Goal: Task Accomplishment & Management: Manage account settings

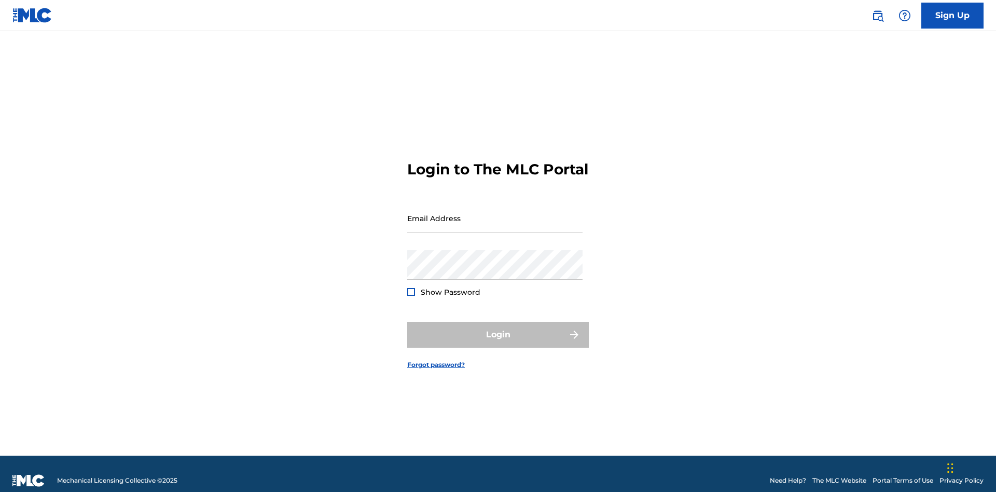
scroll to position [13, 0]
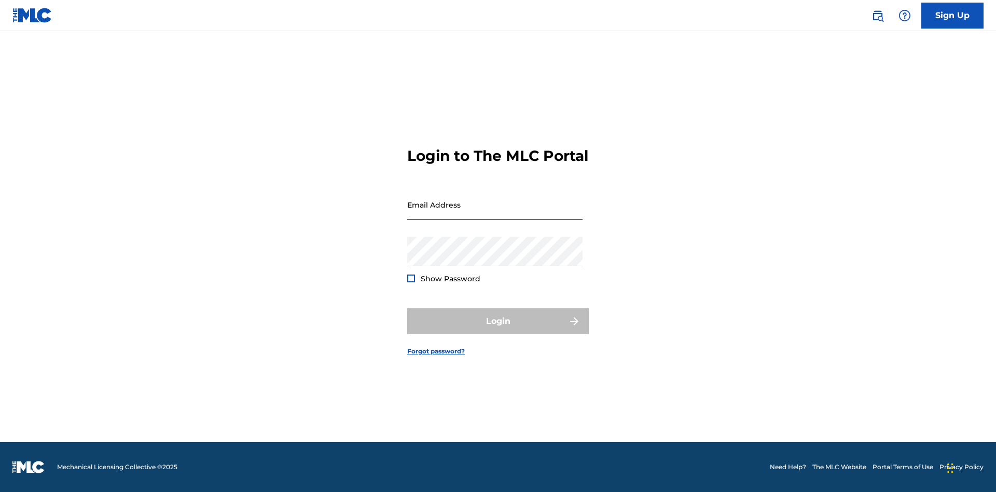
click at [495, 213] on input "Email Address" at bounding box center [494, 205] width 175 height 30
type input "[EMAIL_ADDRESS][DOMAIN_NAME]"
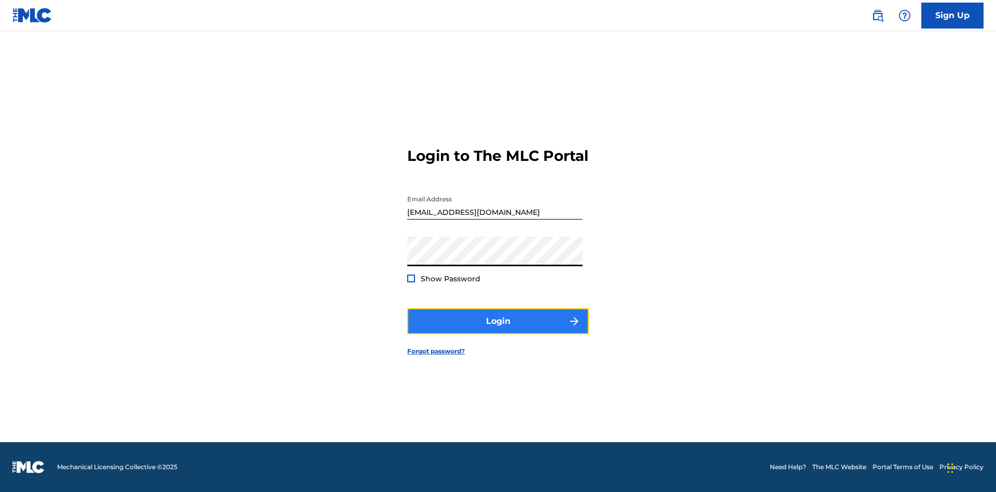
click at [498, 330] on button "Login" at bounding box center [497, 321] width 181 height 26
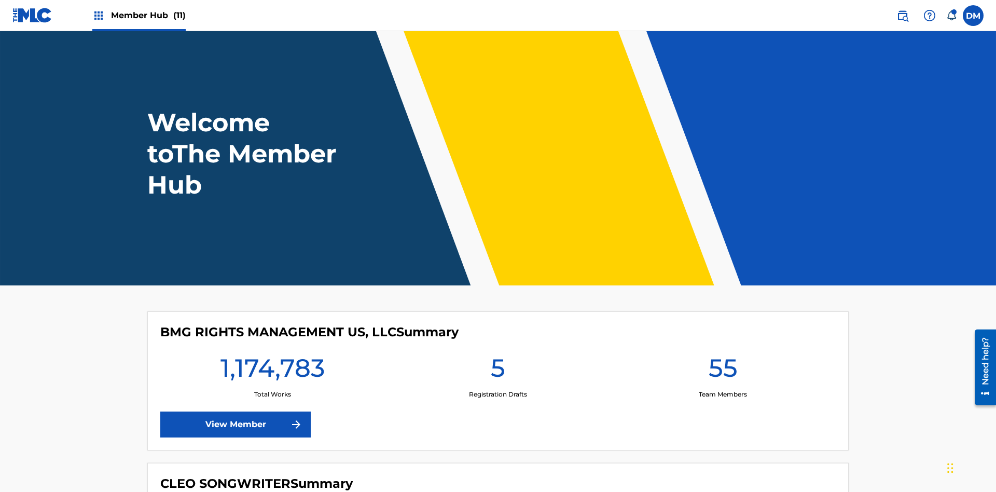
click at [148, 15] on span "Member Hub (11)" at bounding box center [148, 15] width 75 height 12
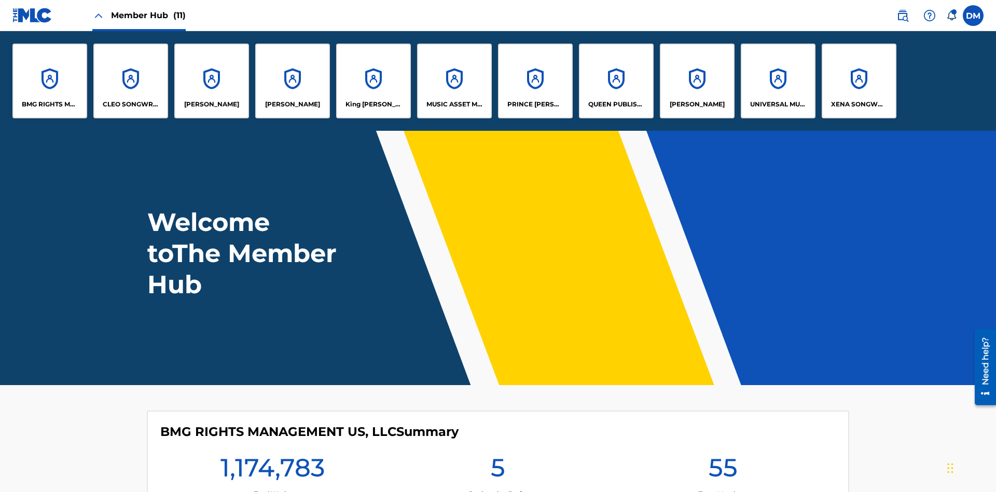
scroll to position [37, 0]
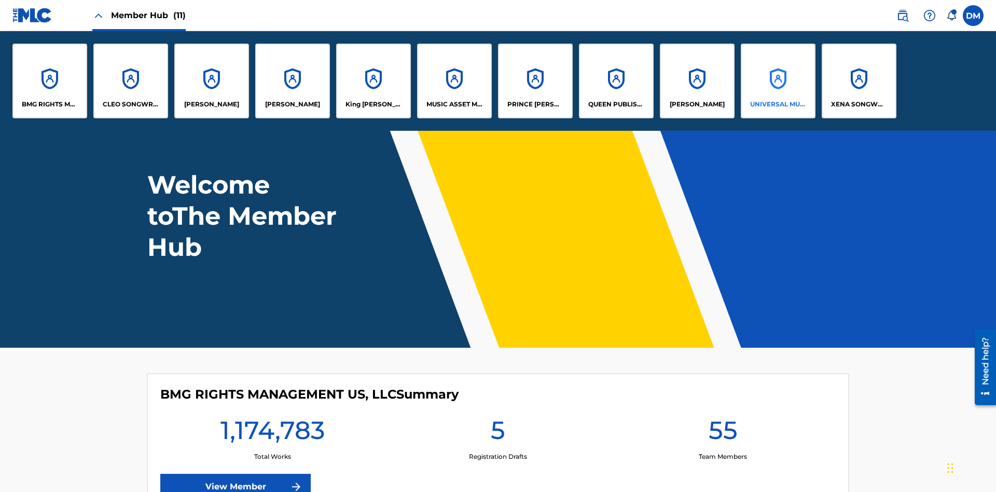
click at [777, 104] on p "UNIVERSAL MUSIC PUB GROUP" at bounding box center [778, 104] width 57 height 9
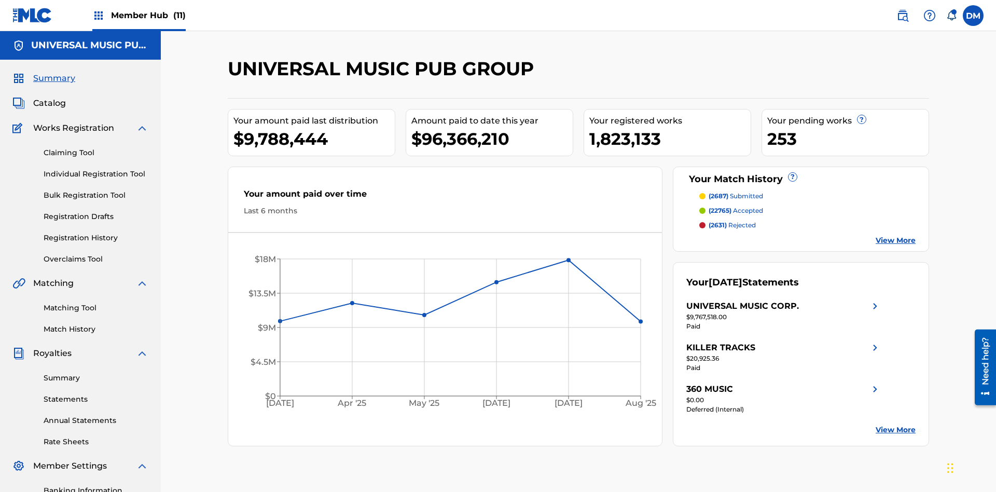
scroll to position [106, 0]
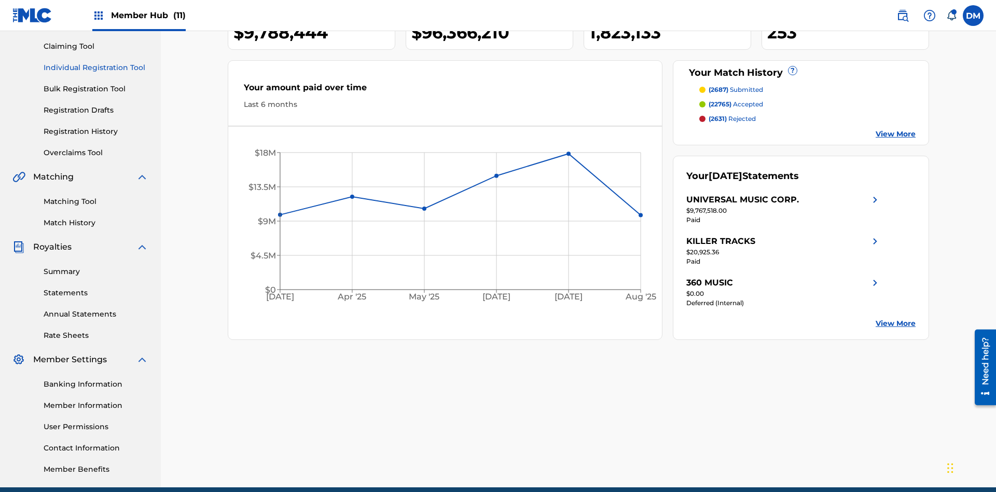
click at [96, 67] on link "Individual Registration Tool" at bounding box center [96, 67] width 105 height 11
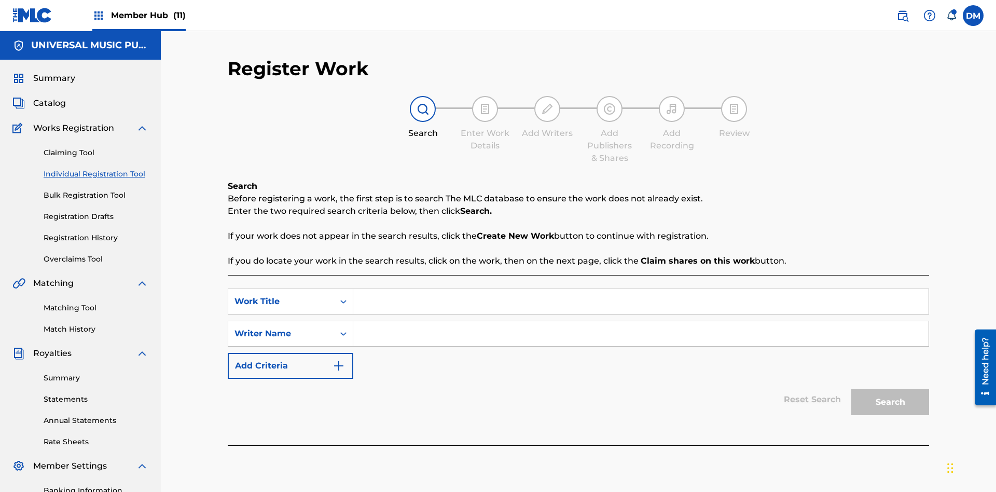
scroll to position [151, 0]
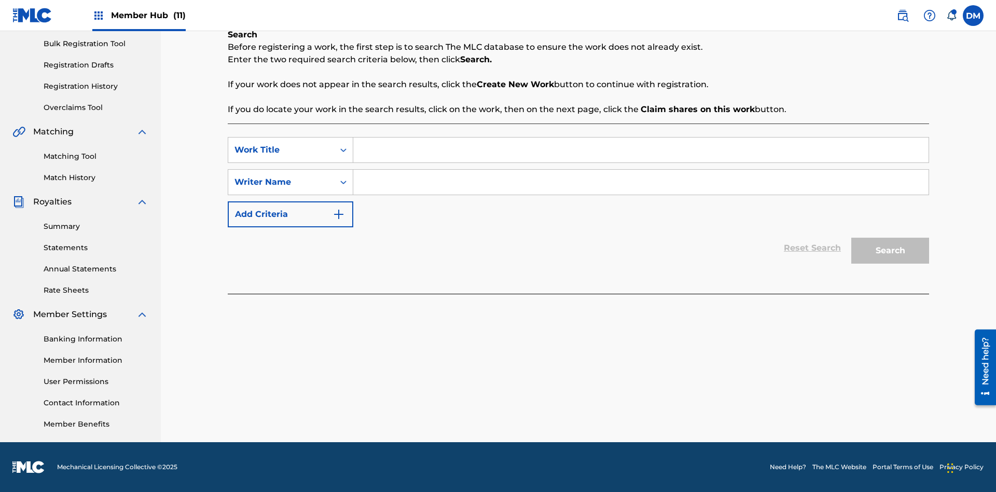
click at [640, 150] on input "Search Form" at bounding box center [640, 149] width 575 height 25
type input "Internal User Delete All Drafts"
click at [640, 182] on input "Search Form" at bounding box center [640, 182] width 575 height 25
type input "Test"
click at [890, 250] on button "Search" at bounding box center [890, 250] width 78 height 26
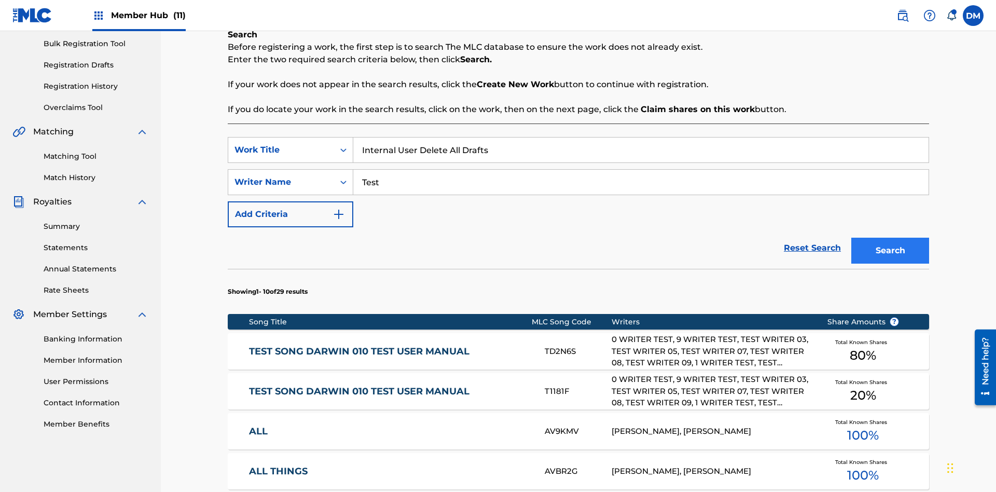
scroll to position [158, 0]
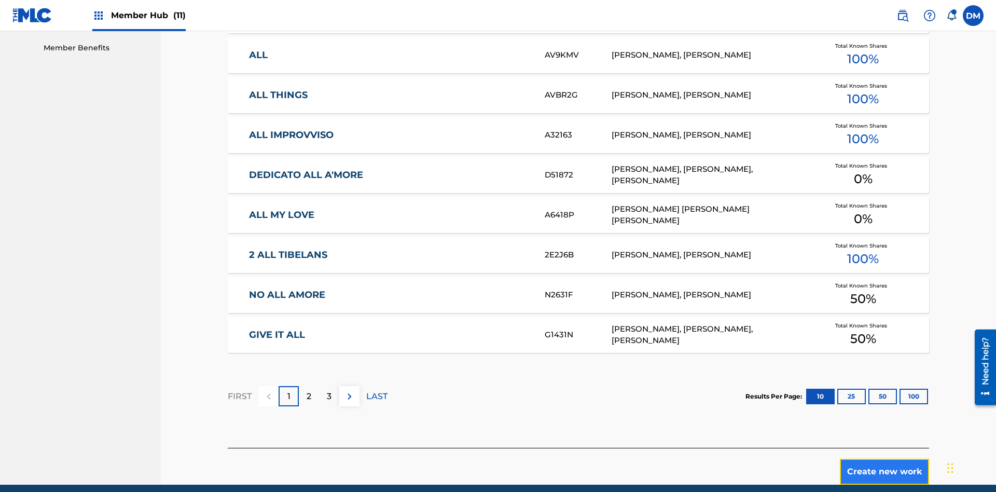
click at [884, 458] on button "Create new work" at bounding box center [884, 471] width 89 height 26
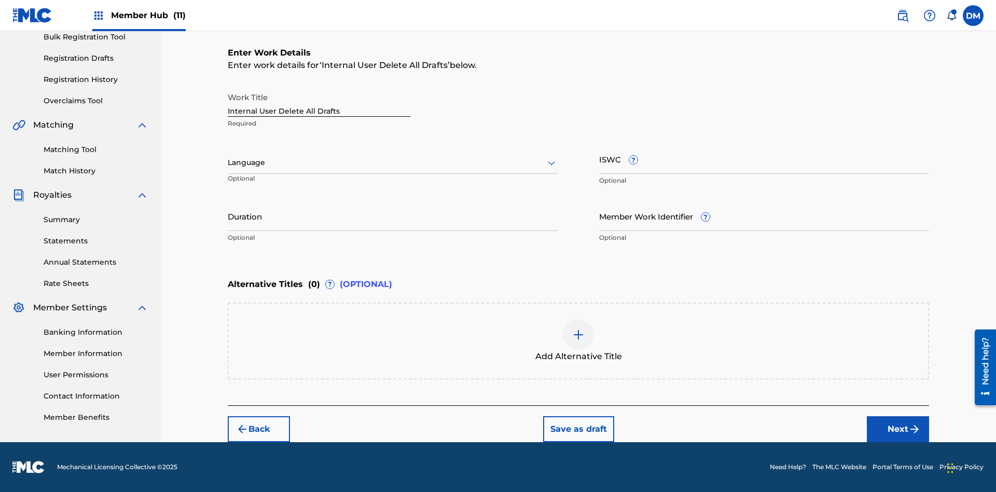
click at [319, 102] on input "Internal User Delete All Drafts" at bounding box center [319, 102] width 183 height 30
type input "Internal User Delete All Drafts"
click at [578, 428] on button "Save as draft" at bounding box center [578, 429] width 71 height 26
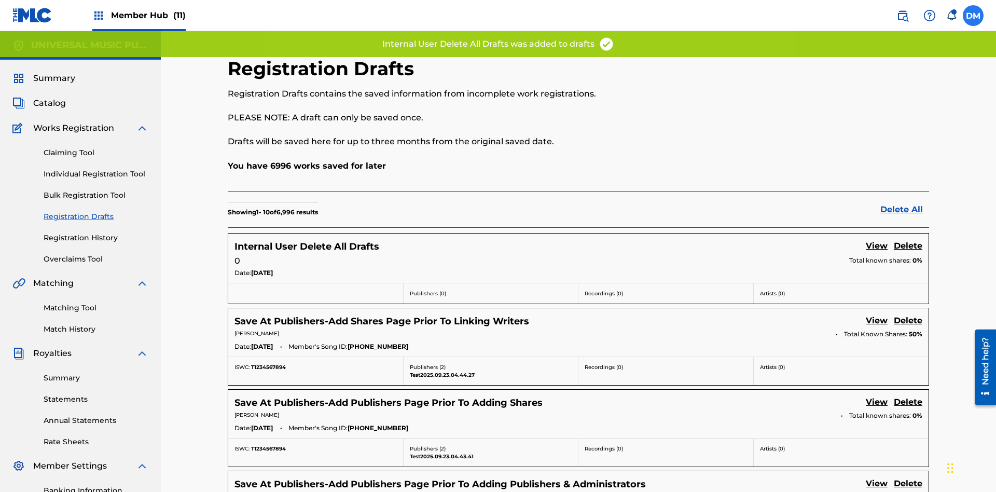
click at [973, 15] on label at bounding box center [972, 15] width 21 height 21
click at [973, 16] on input "[PERSON_NAME] [PERSON_NAME] [PERSON_NAME][EMAIL_ADDRESS][DOMAIN_NAME] Notificat…" at bounding box center [973, 16] width 0 height 0
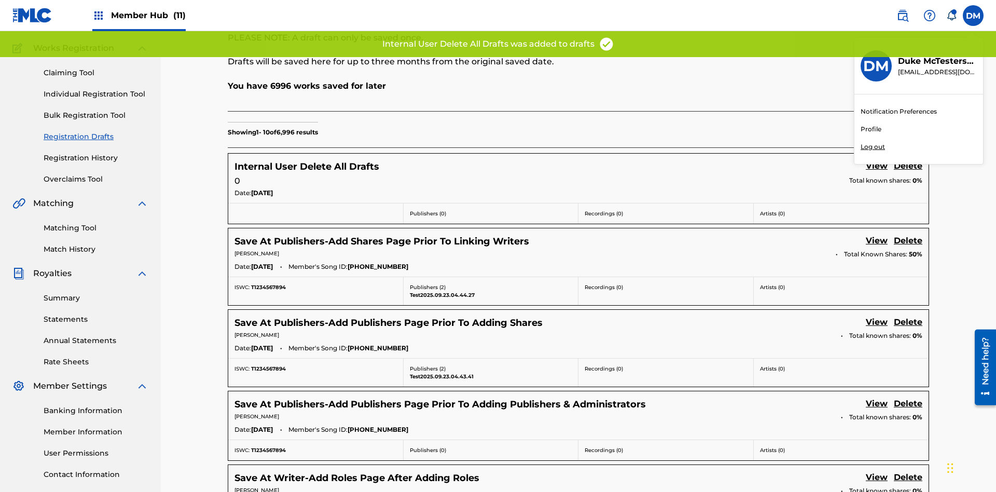
click at [872, 147] on p "Log out" at bounding box center [872, 146] width 24 height 9
click at [973, 16] on input "[PERSON_NAME] [PERSON_NAME] [PERSON_NAME][EMAIL_ADDRESS][DOMAIN_NAME] Notificat…" at bounding box center [973, 16] width 0 height 0
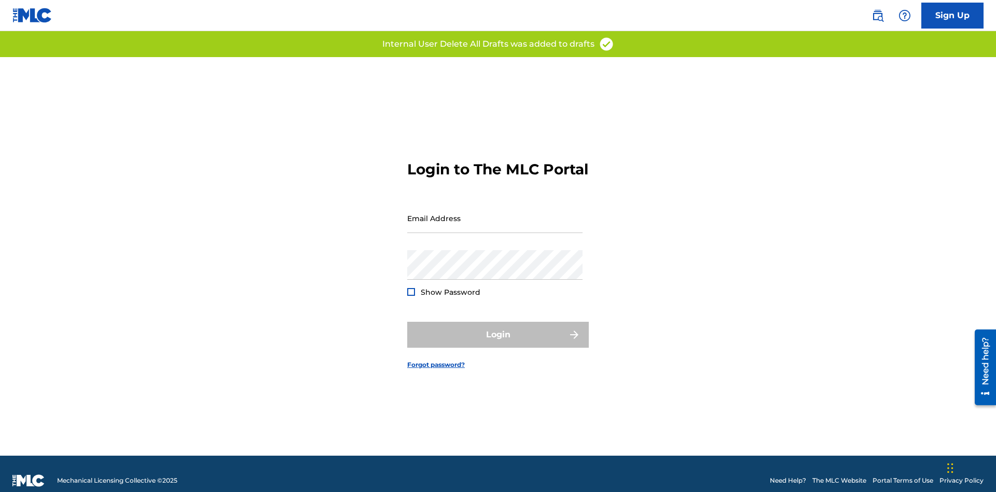
scroll to position [13, 0]
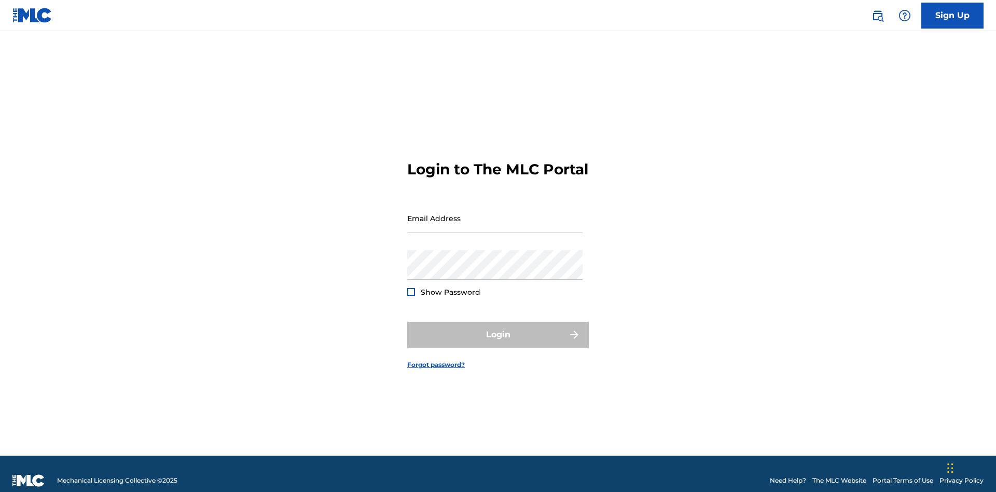
scroll to position [13, 0]
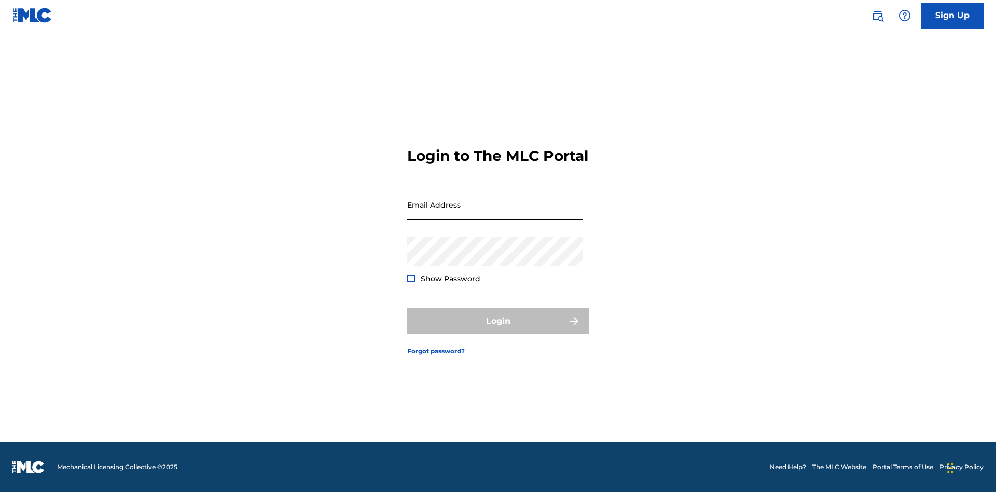
click at [495, 213] on input "Email Address" at bounding box center [494, 205] width 175 height 30
type input "[PERSON_NAME][EMAIL_ADDRESS][PERSON_NAME][DOMAIN_NAME]"
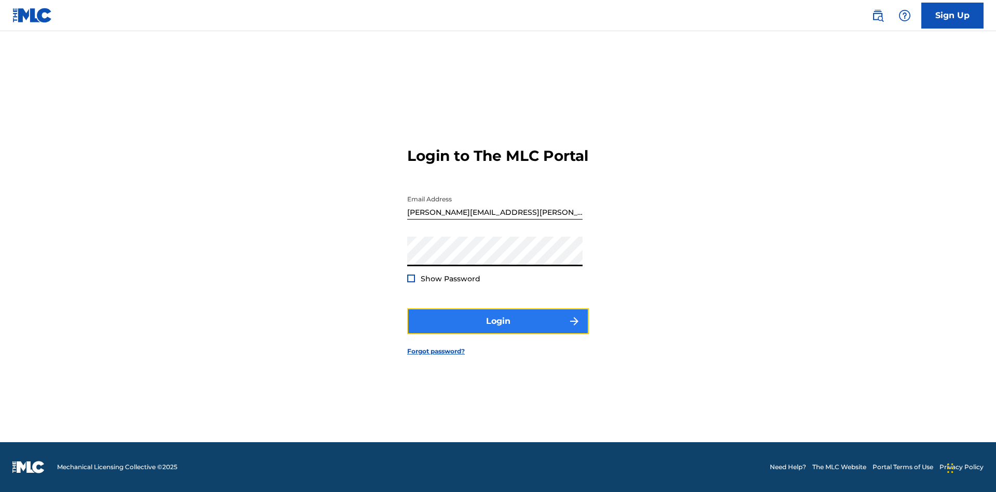
click at [498, 330] on button "Login" at bounding box center [497, 321] width 181 height 26
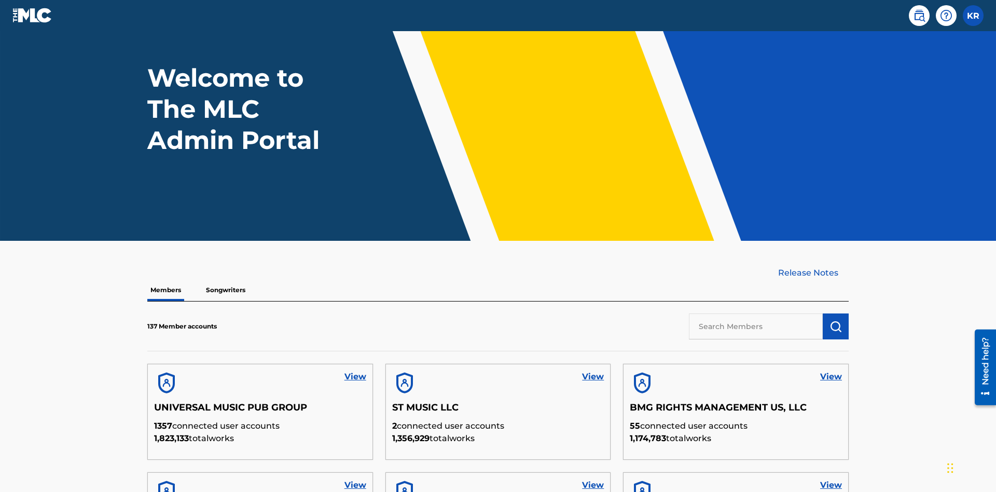
scroll to position [295, 0]
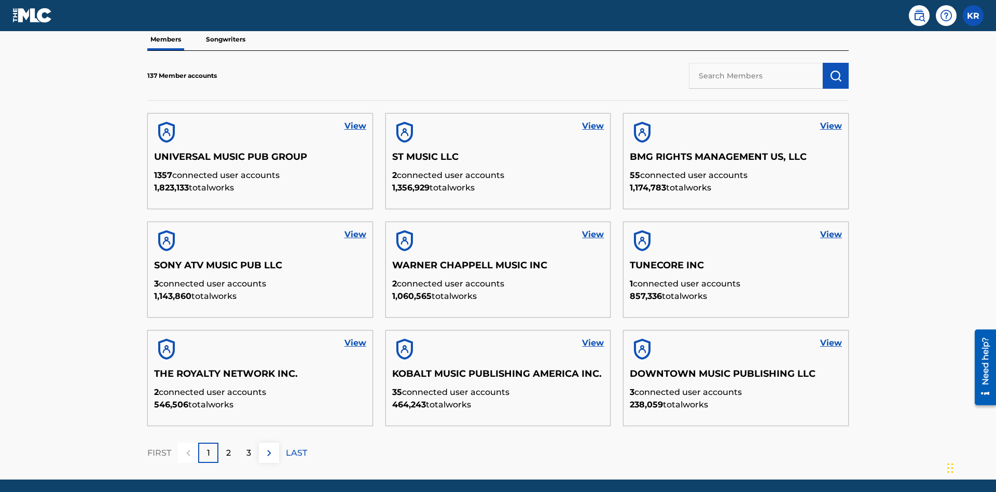
click at [756, 75] on input "text" at bounding box center [756, 76] width 134 height 26
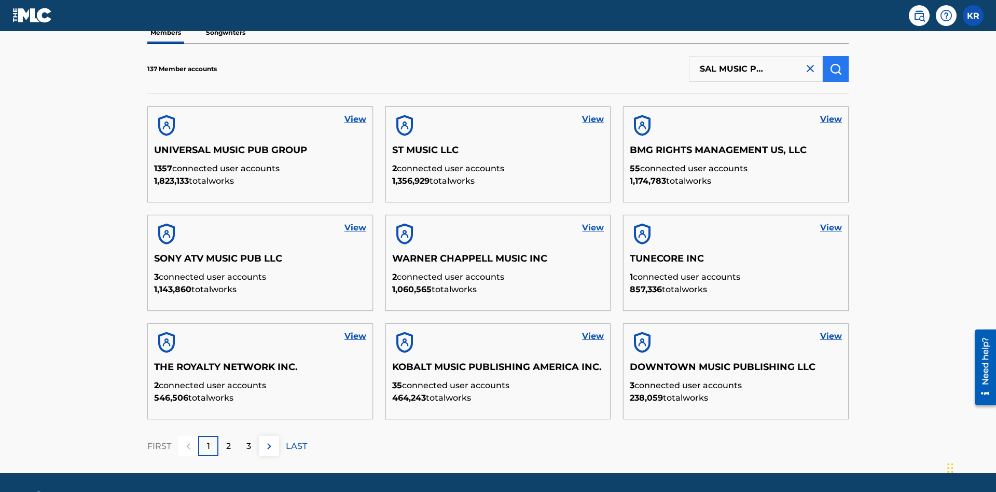
type input "UNIVERSAL MUSIC PUB GROUP"
click at [835, 68] on img "submit" at bounding box center [835, 69] width 12 height 12
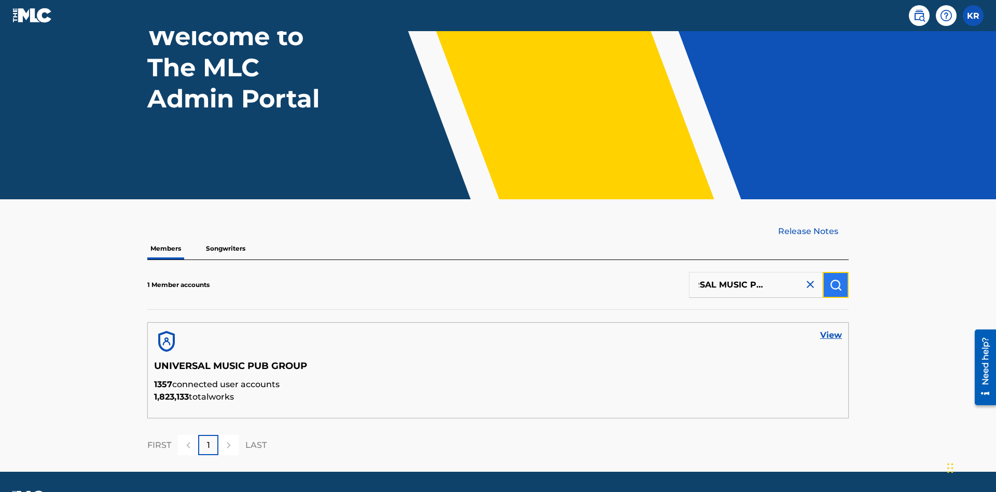
scroll to position [116, 0]
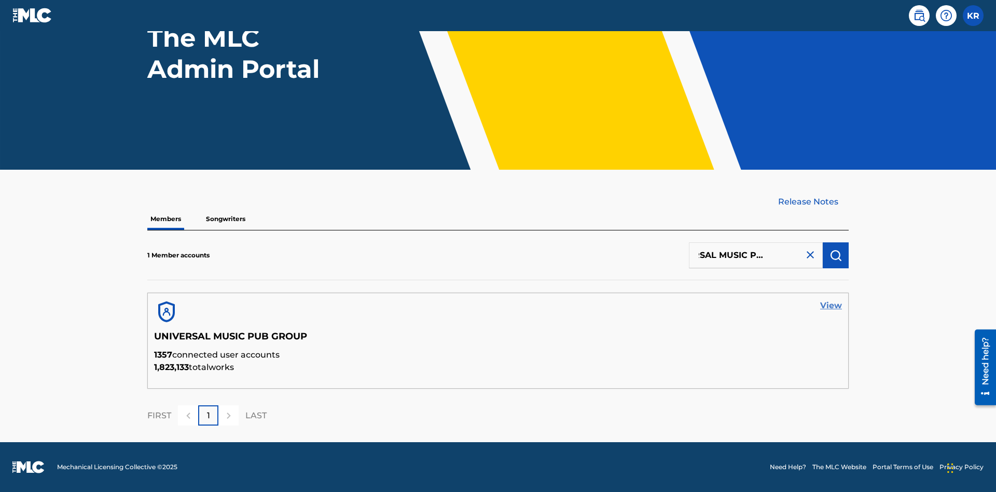
click at [831, 305] on link "View" at bounding box center [831, 305] width 22 height 12
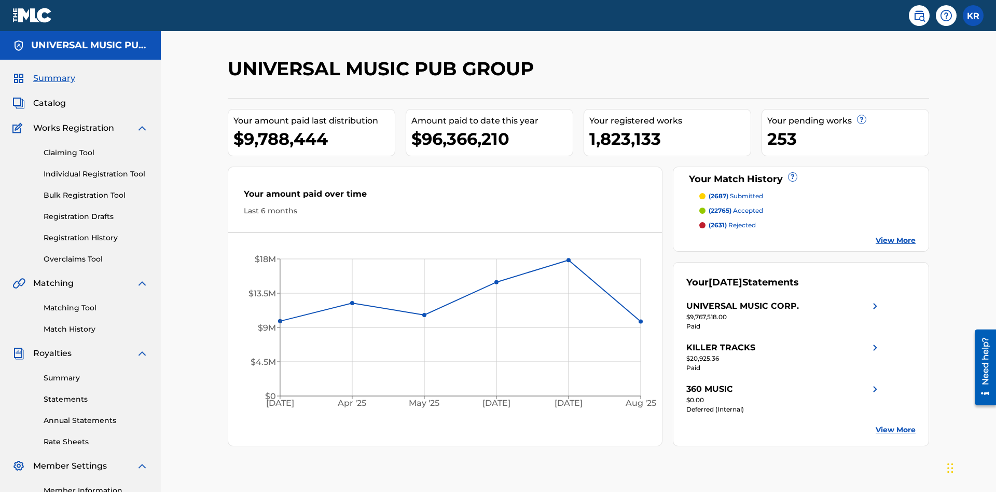
scroll to position [130, 0]
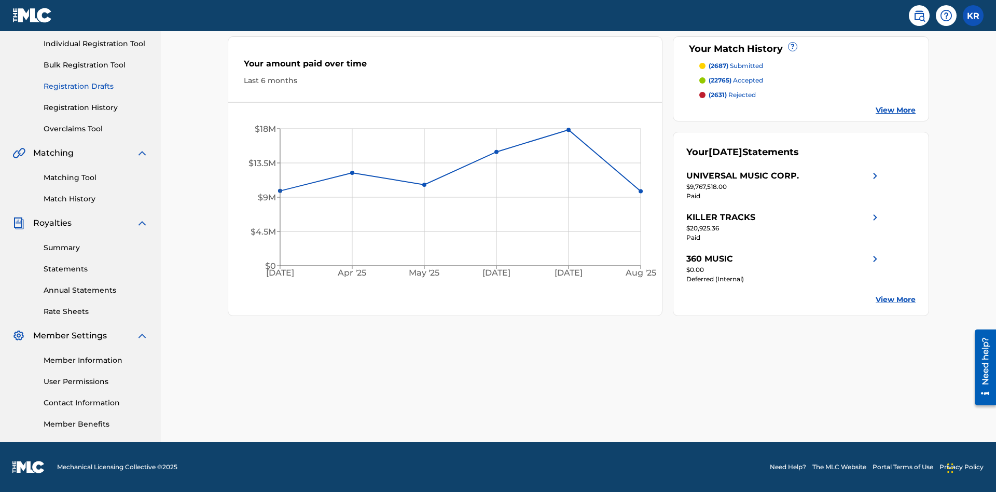
click at [96, 86] on link "Registration Drafts" at bounding box center [96, 86] width 105 height 11
